Goal: Complete application form

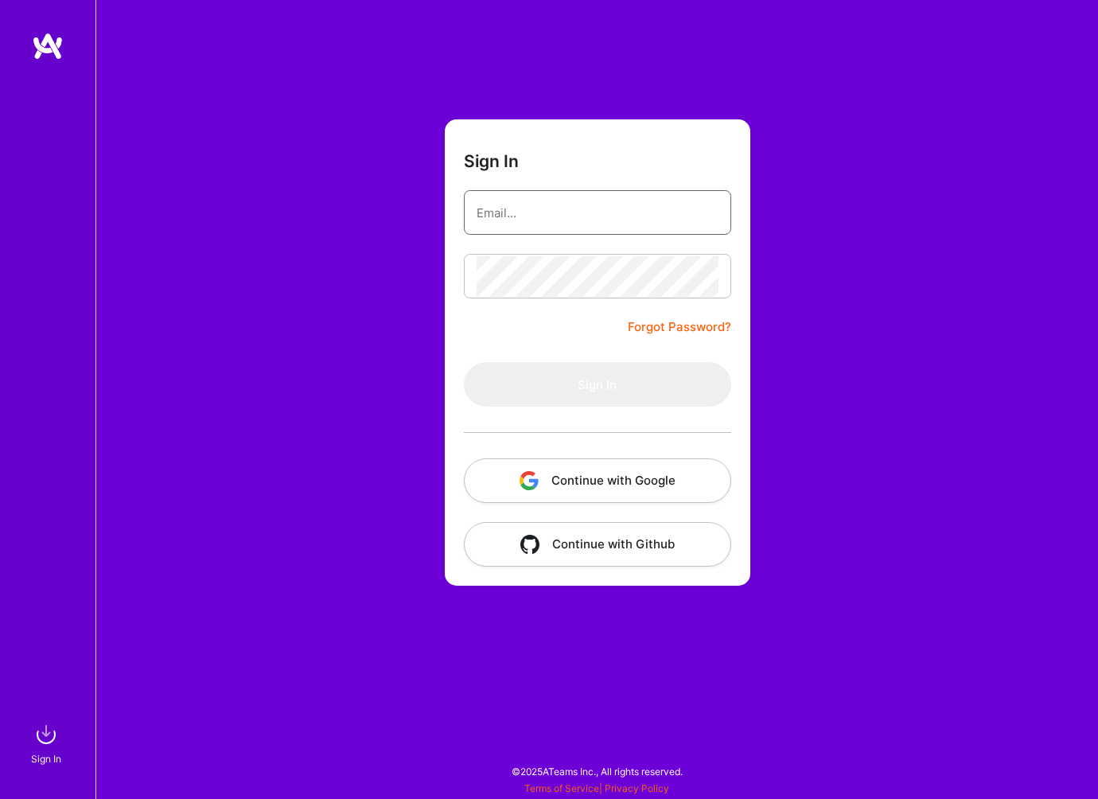
click at [665, 215] on input "email" at bounding box center [598, 213] width 242 height 41
type input "[EMAIL_ADDRESS][DOMAIN_NAME]"
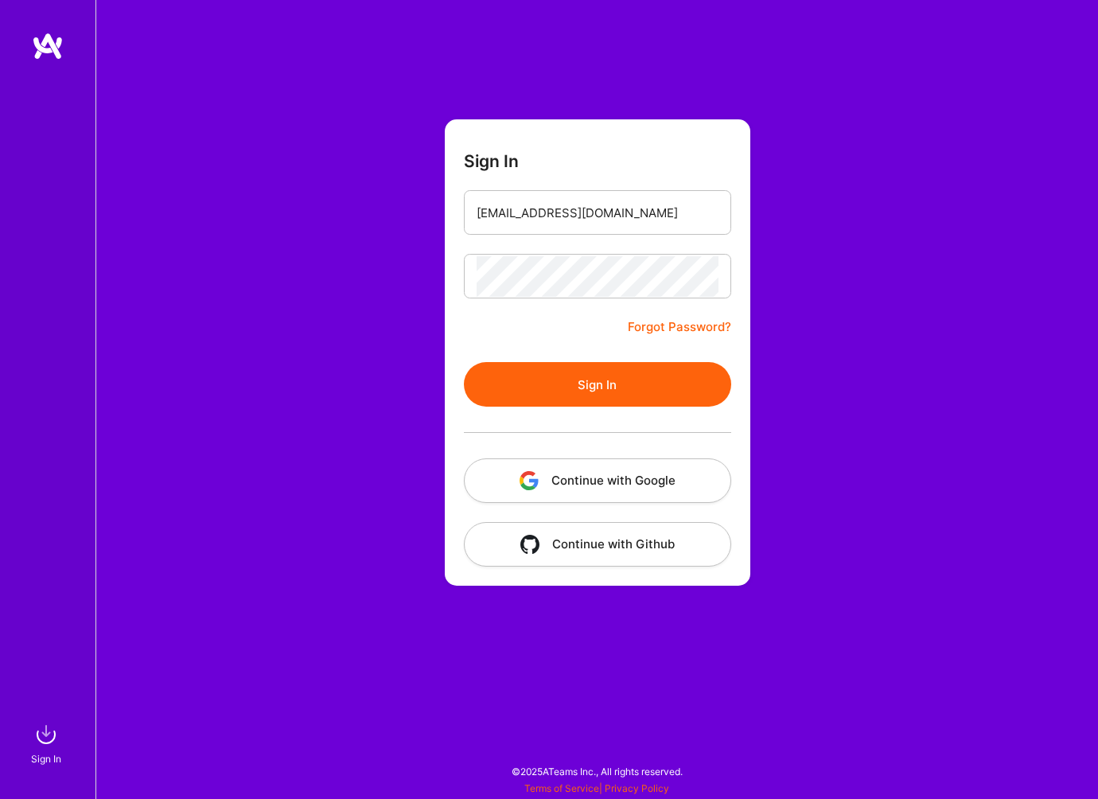
click at [611, 403] on button "Sign In" at bounding box center [597, 384] width 267 height 45
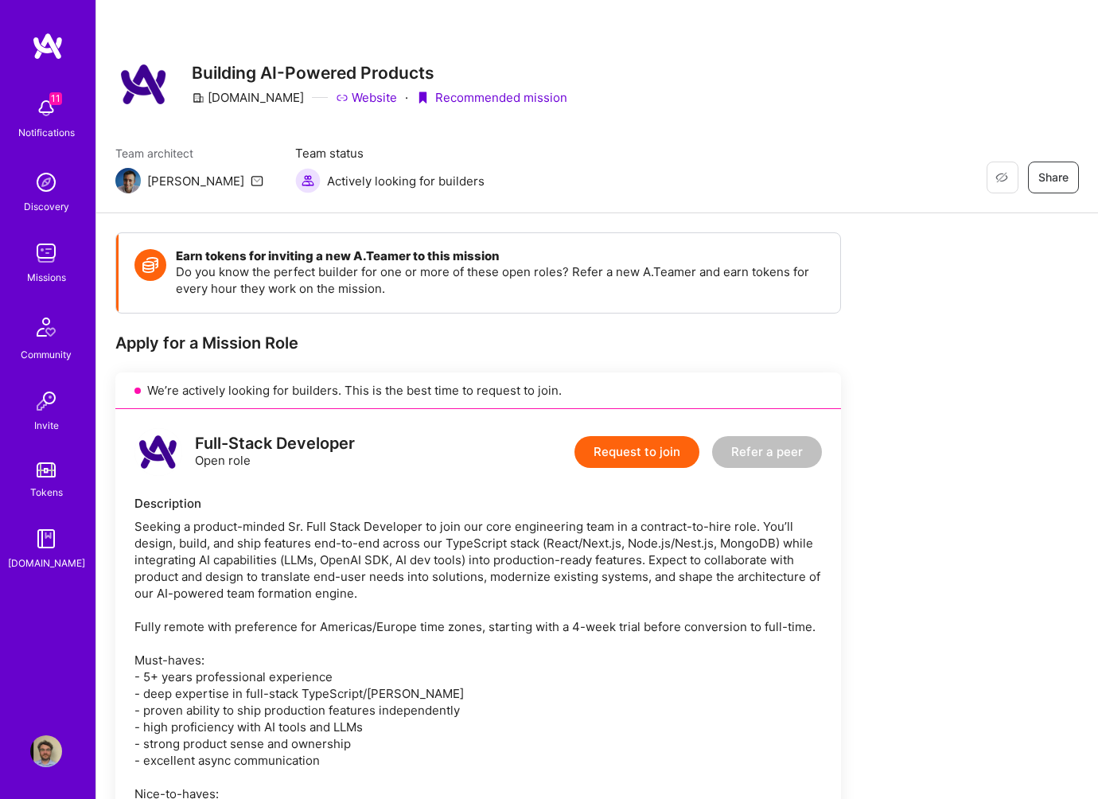
click at [632, 452] on button "Request to join" at bounding box center [637, 452] width 125 height 32
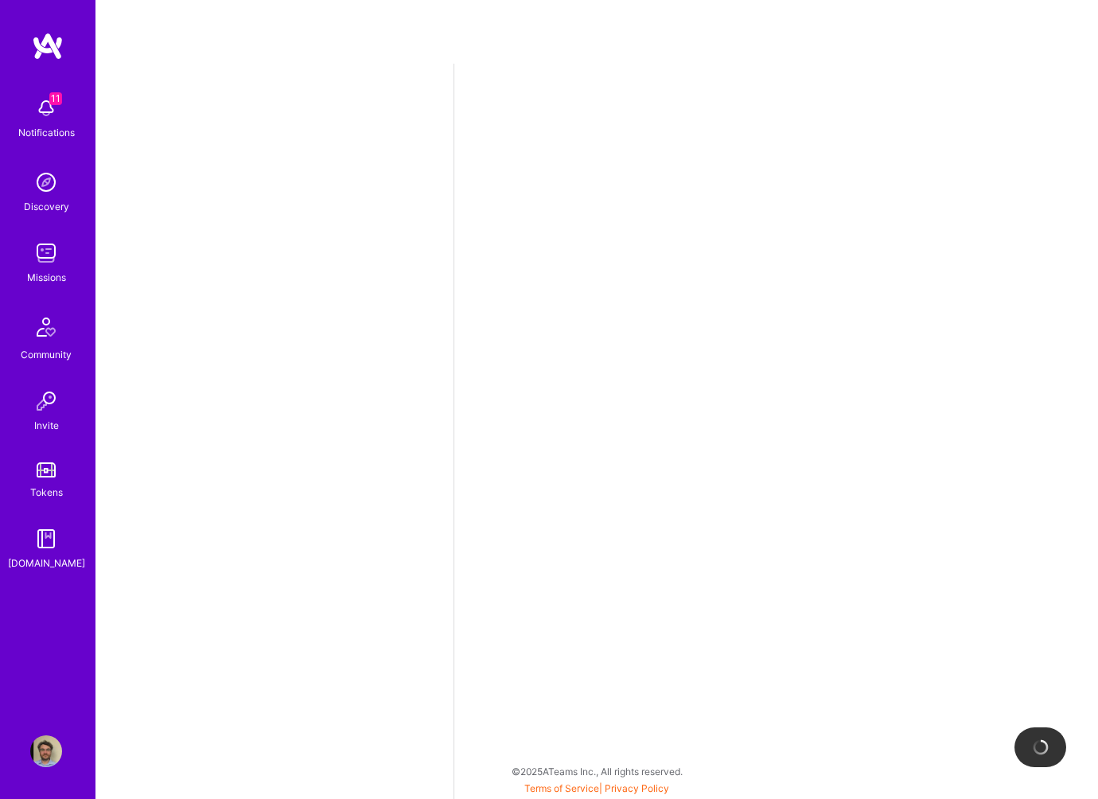
select select "IT"
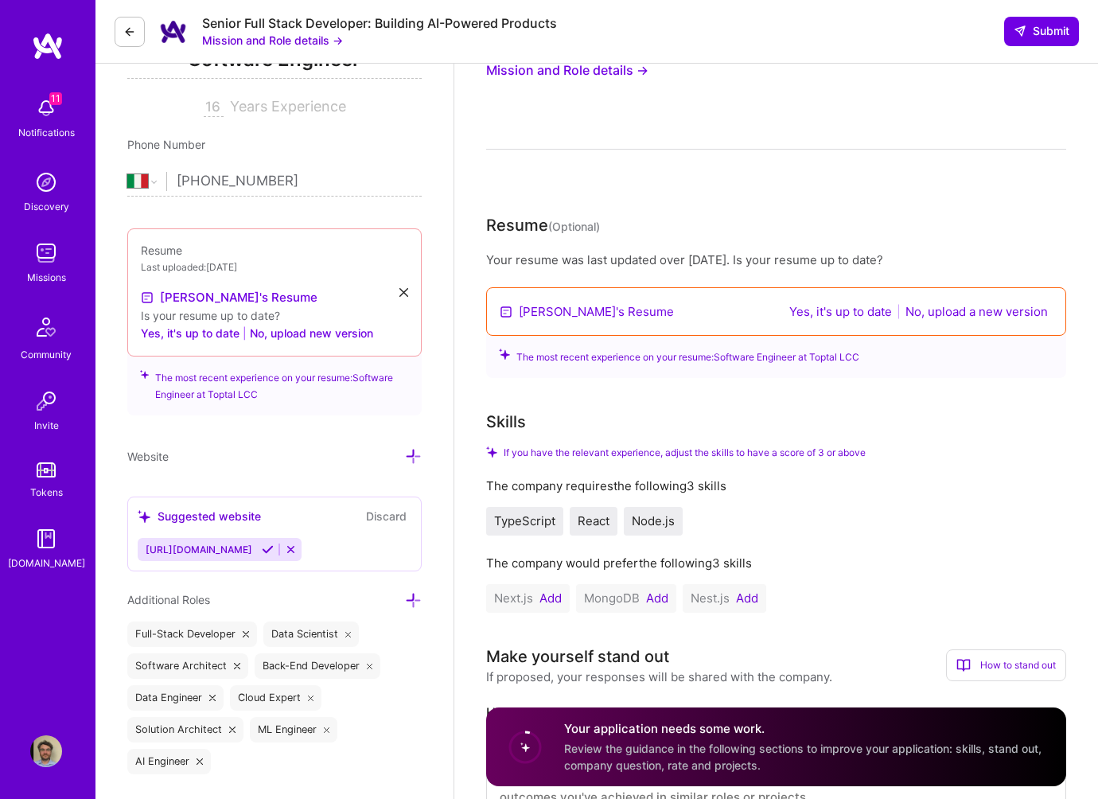
scroll to position [206, 0]
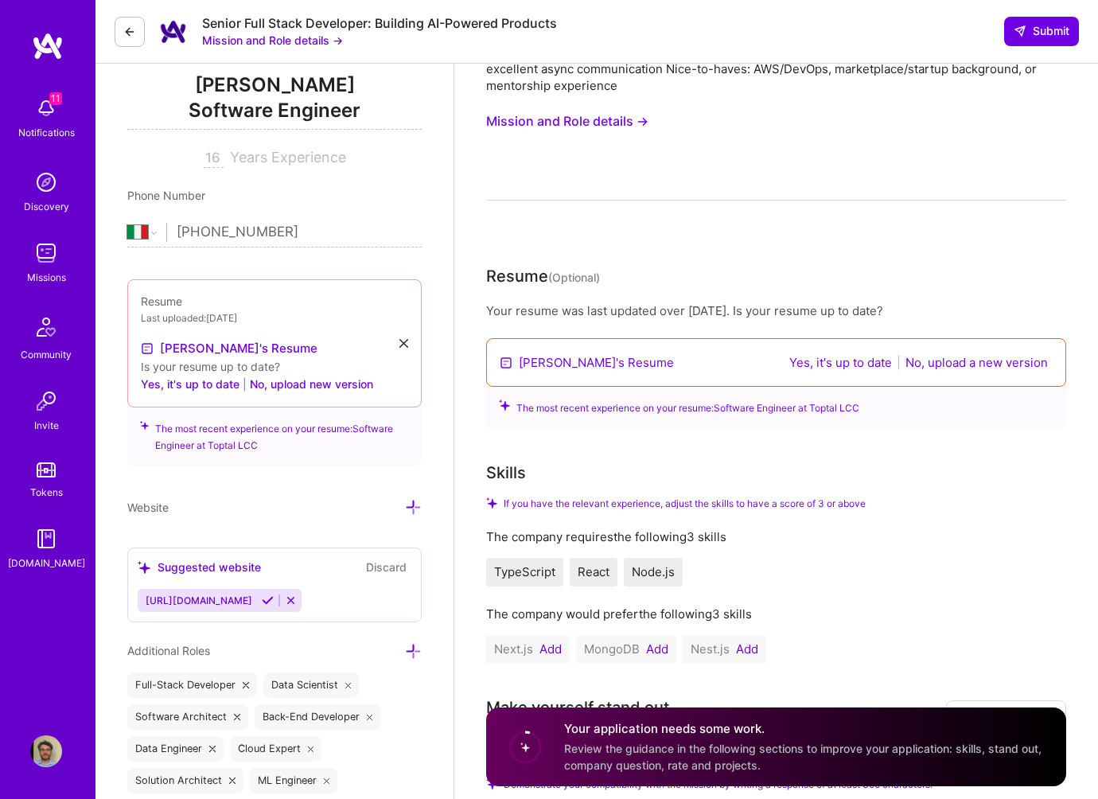
click at [965, 364] on button "No, upload a new version" at bounding box center [977, 362] width 152 height 18
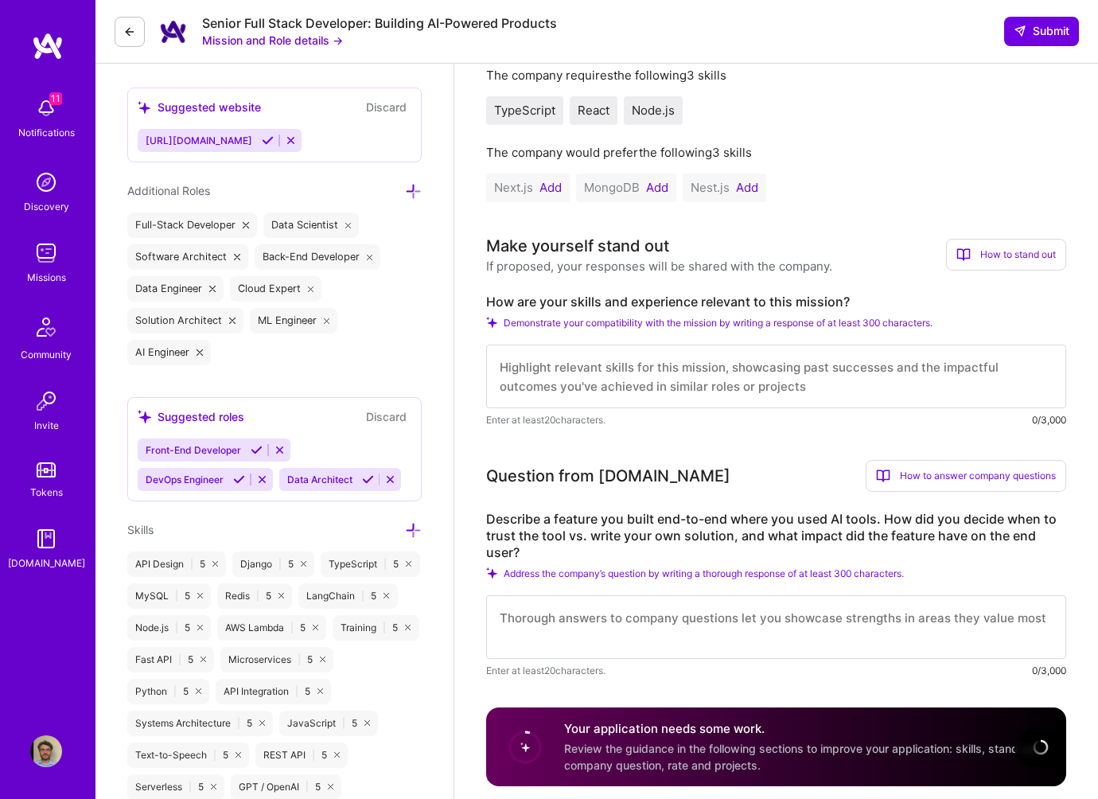
scroll to position [891, 0]
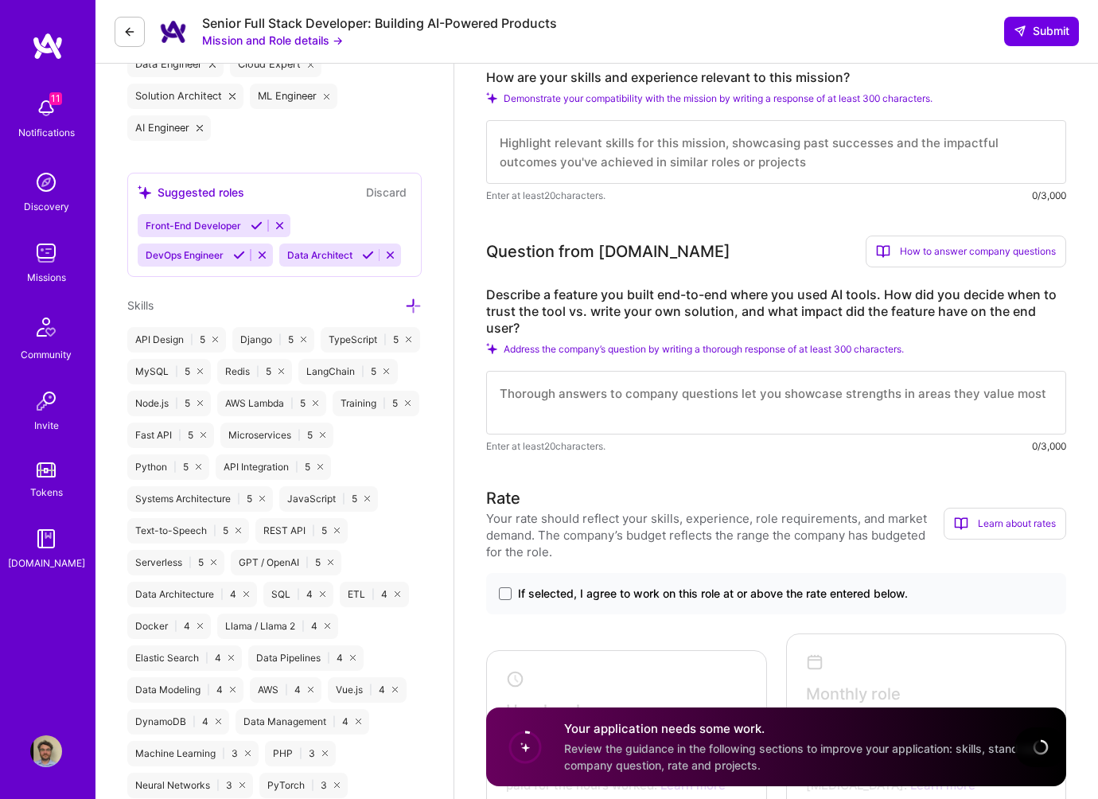
click at [676, 164] on div "Make yourself stand out If proposed, your responses will be shared with the com…" at bounding box center [776, 107] width 580 height 194
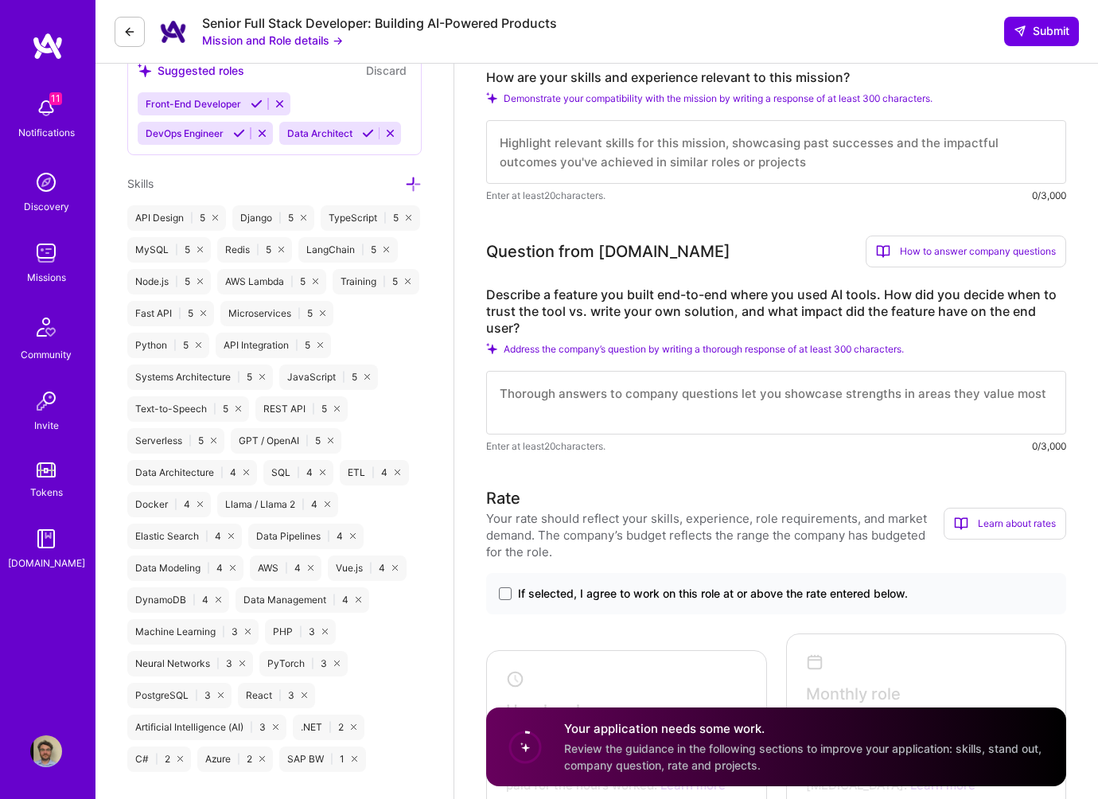
scroll to position [769, 0]
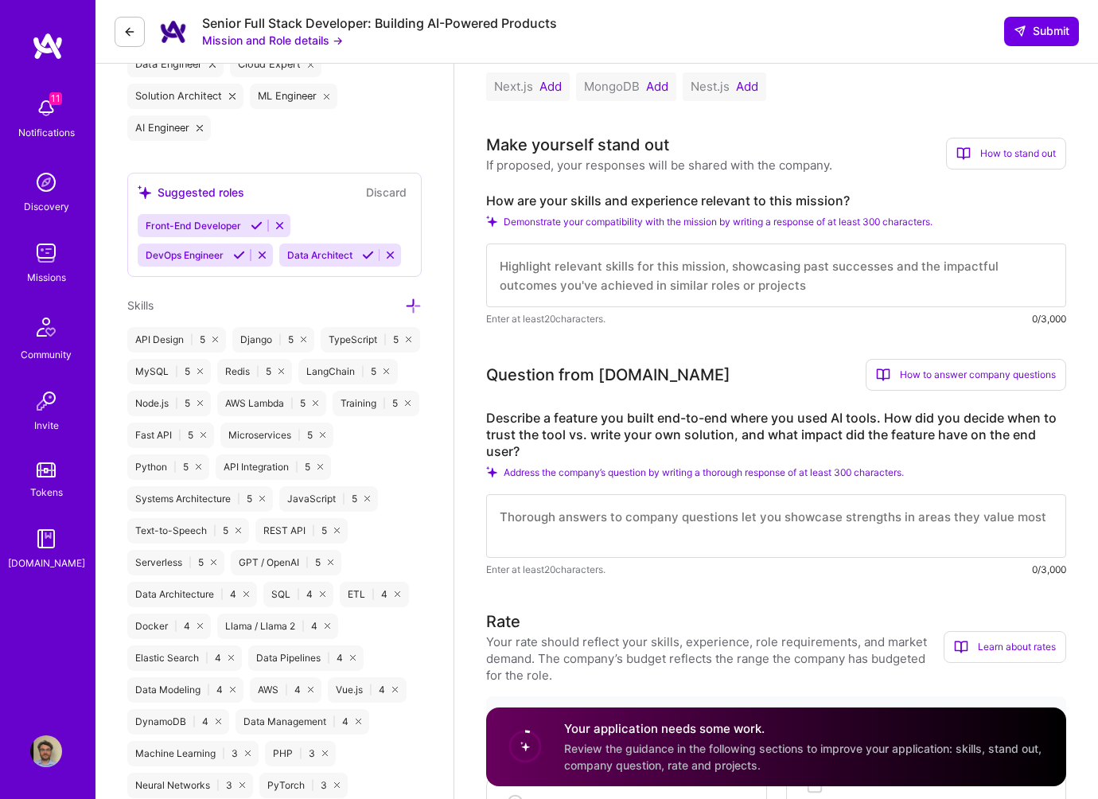
click at [649, 285] on textarea at bounding box center [776, 276] width 580 height 64
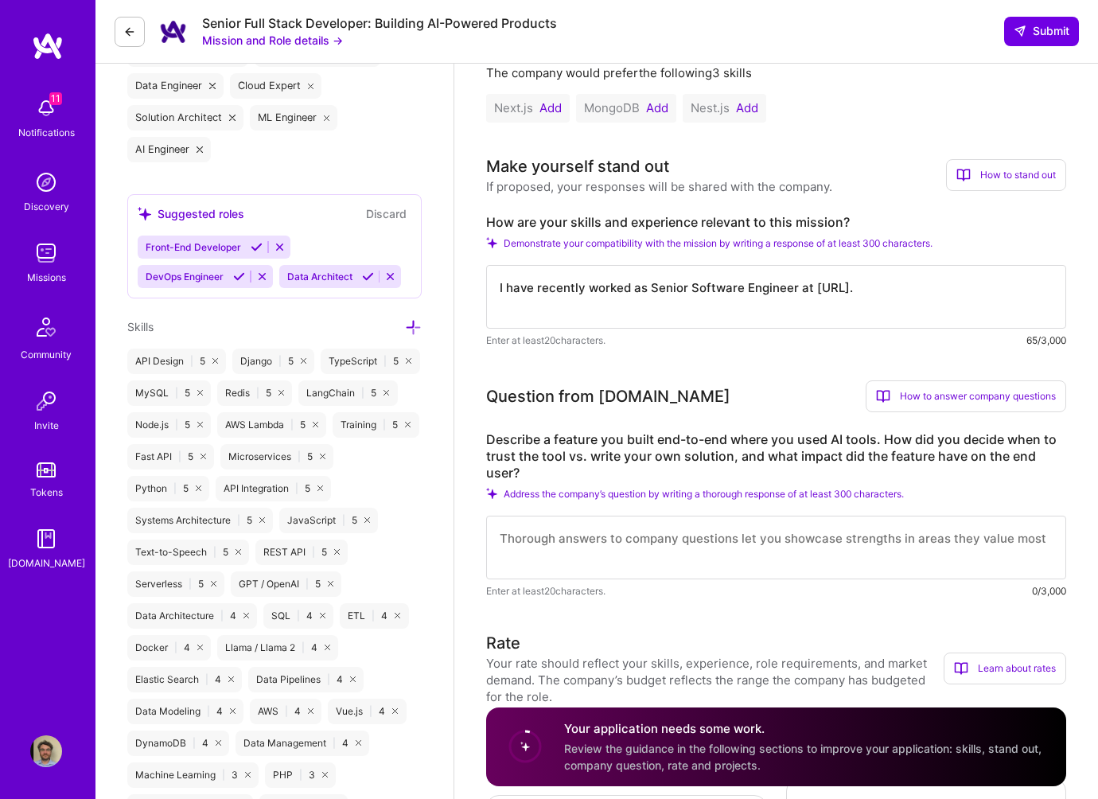
click at [665, 318] on textarea "I have recently worked as Senior Software Engineer at [URL]." at bounding box center [776, 297] width 580 height 64
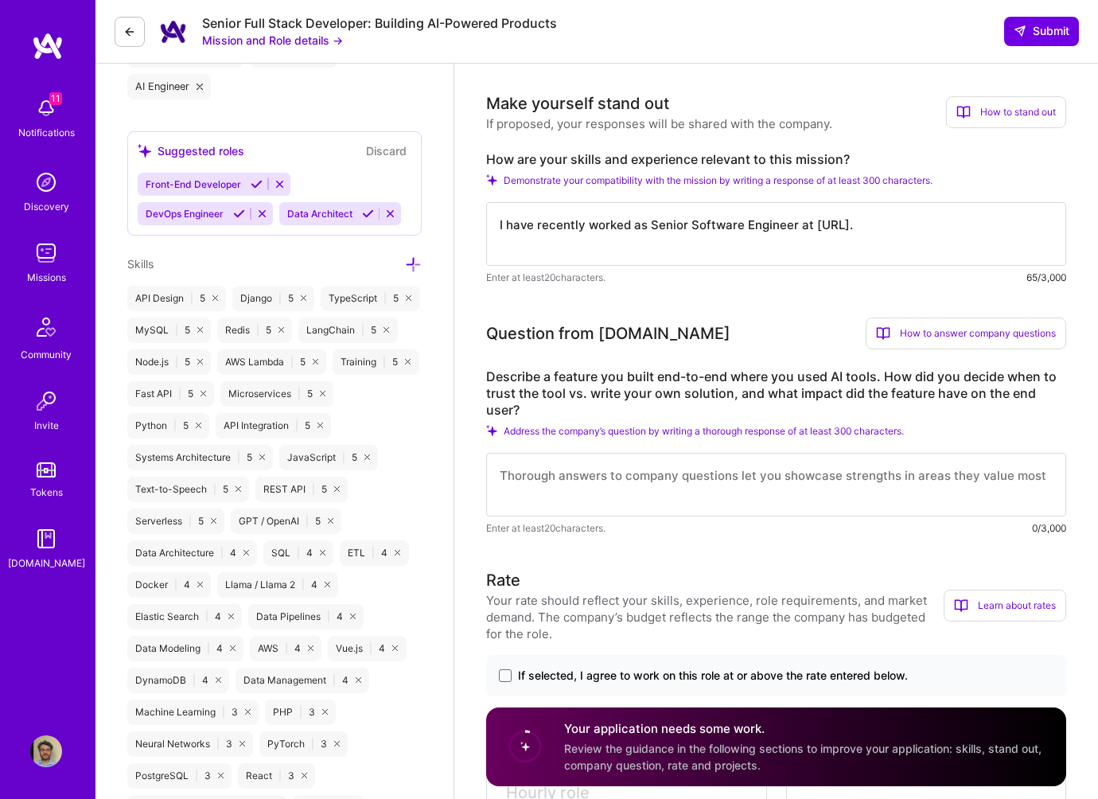
scroll to position [812, 0]
type textarea "I have recently worked as Senior Software Engineer at [URL]."
click at [691, 485] on textarea at bounding box center [776, 483] width 580 height 64
click at [777, 236] on textarea "I have recently worked as Senior Software Engineer at [URL]." at bounding box center [776, 233] width 580 height 64
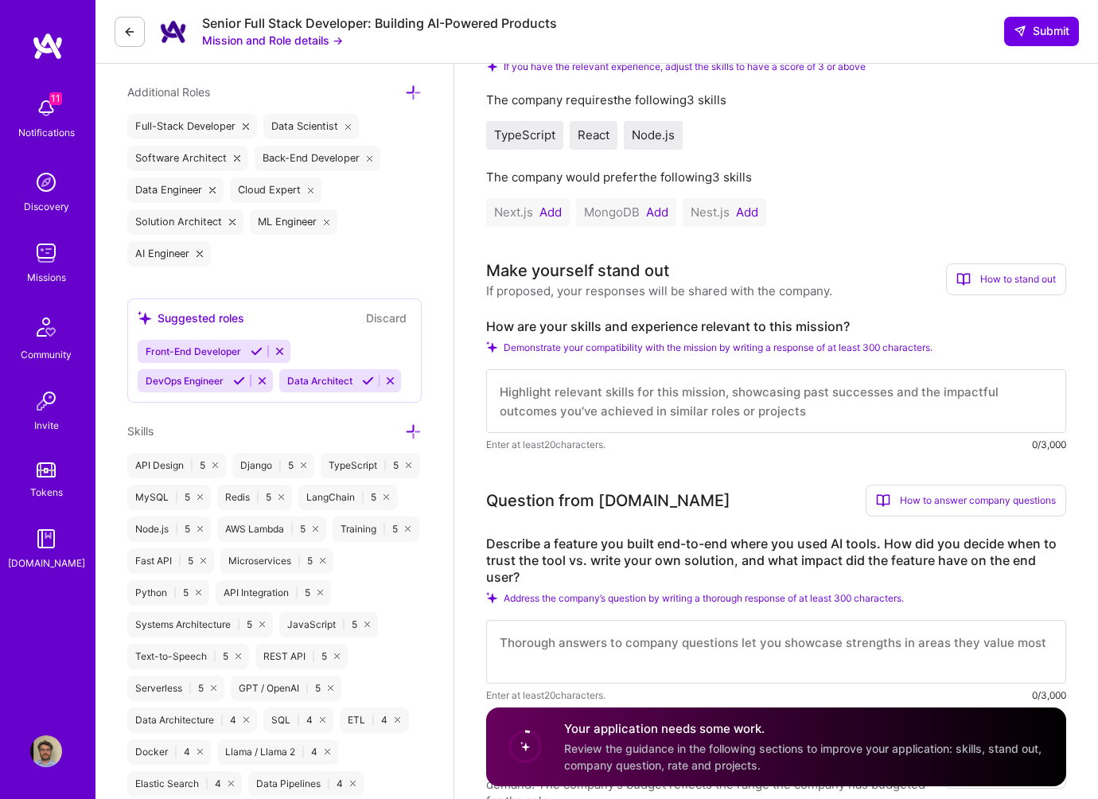
scroll to position [433, 0]
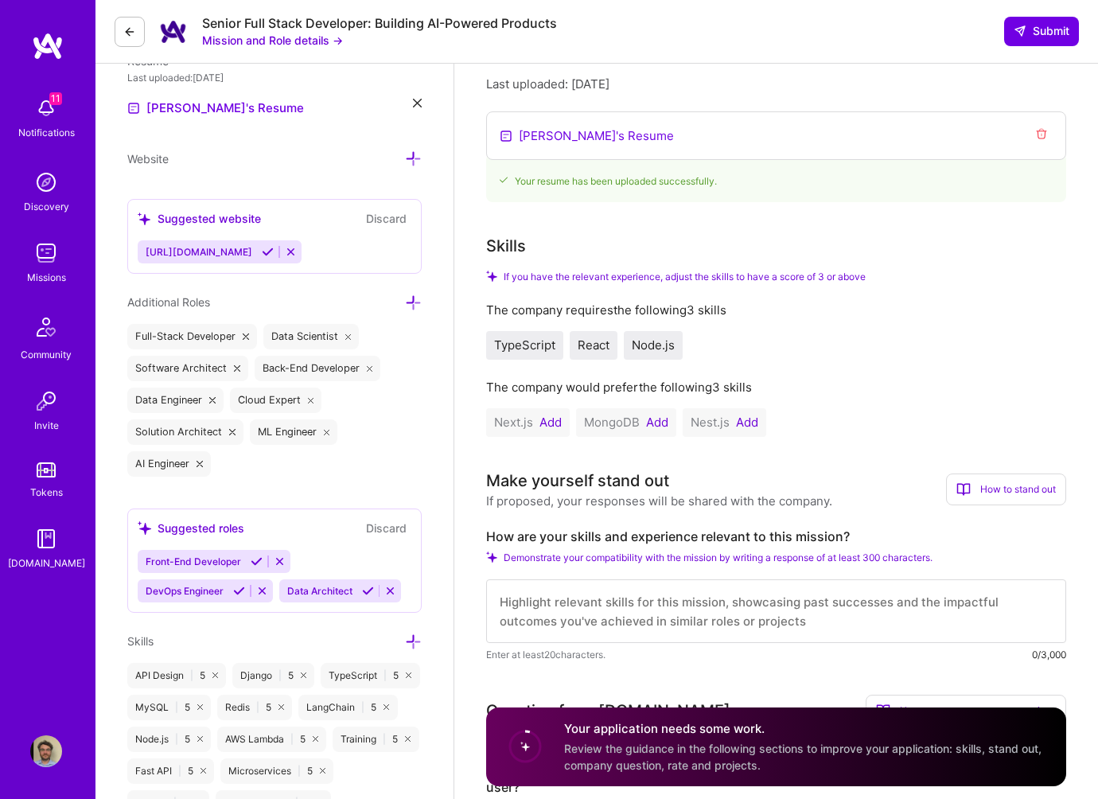
click at [746, 422] on button "Add" at bounding box center [747, 422] width 22 height 13
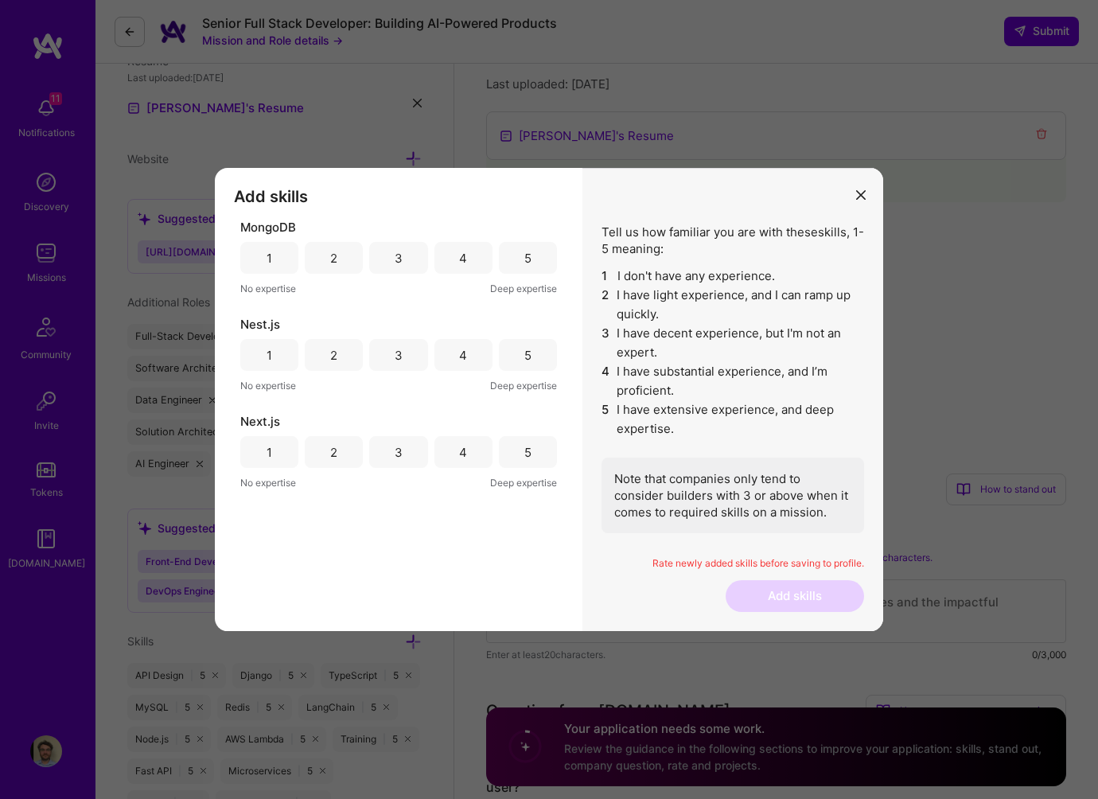
click at [525, 458] on div "5" at bounding box center [527, 452] width 7 height 17
click at [535, 346] on div "5" at bounding box center [528, 355] width 58 height 32
click at [514, 256] on div "5" at bounding box center [528, 258] width 58 height 32
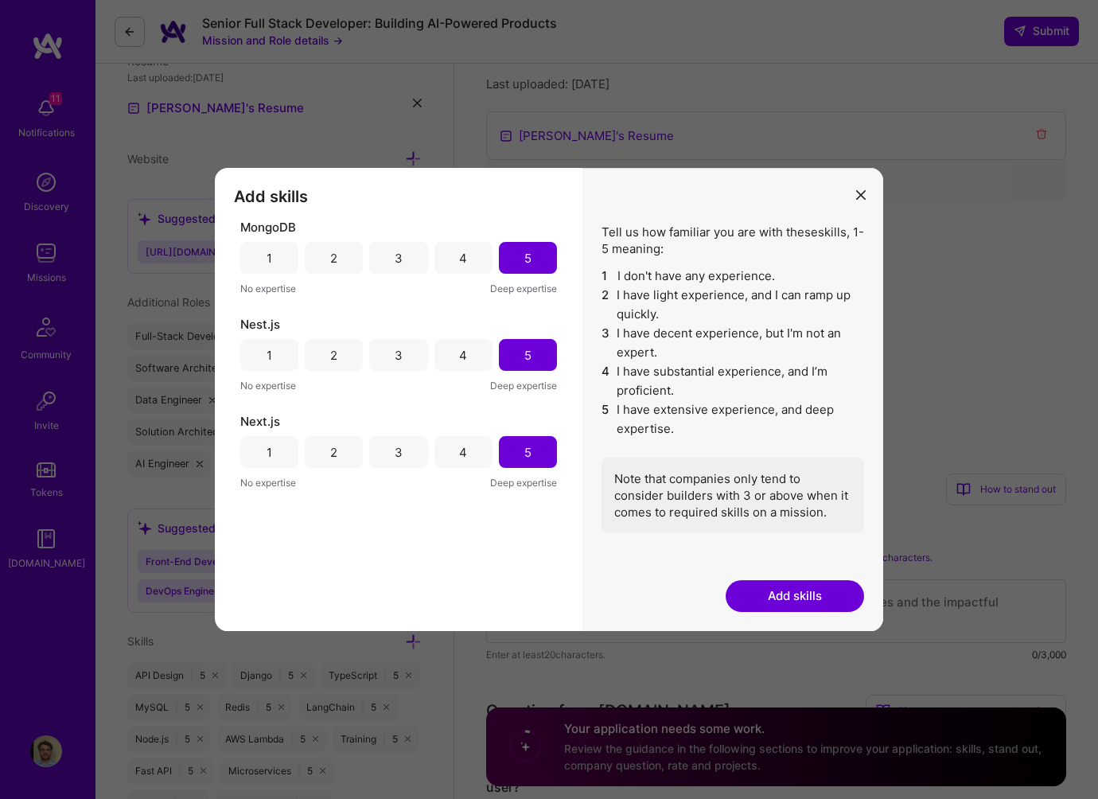
click at [819, 597] on button "Add skills" at bounding box center [795, 596] width 138 height 32
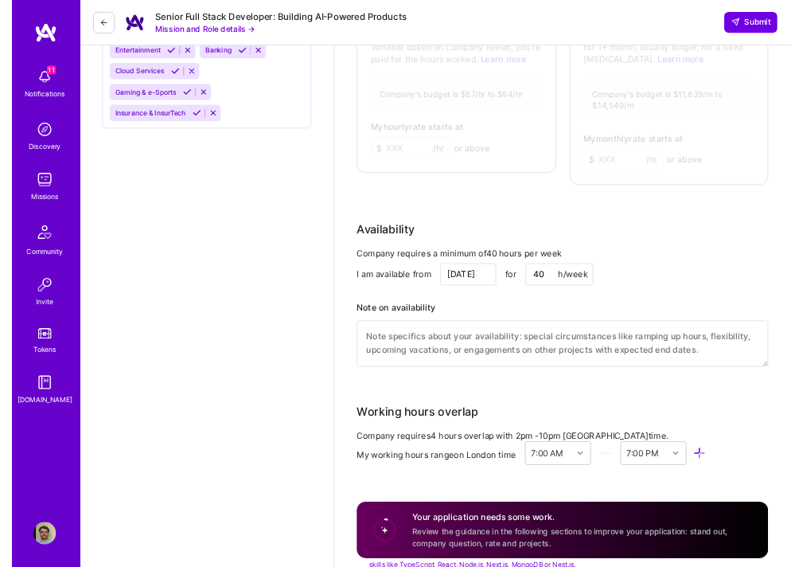
scroll to position [1219, 0]
